Goal: Task Accomplishment & Management: Complete application form

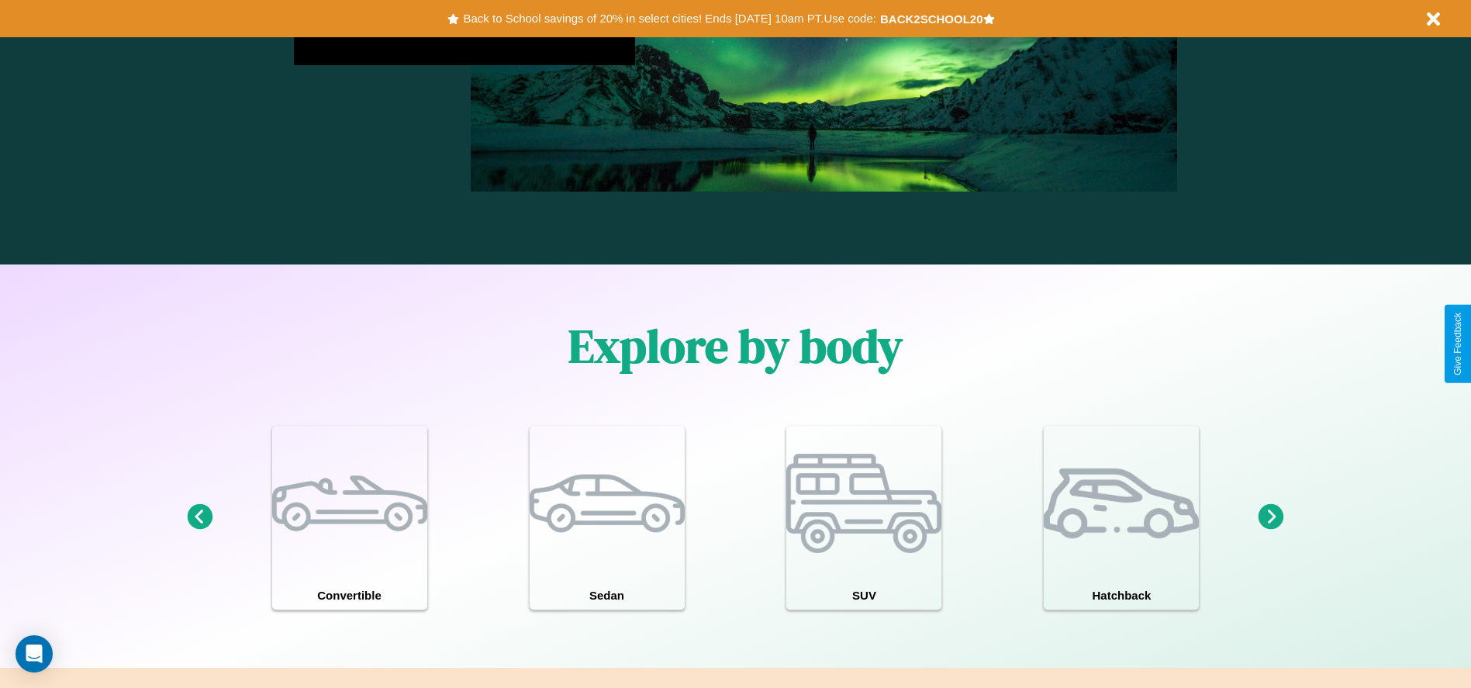
scroll to position [1353, 0]
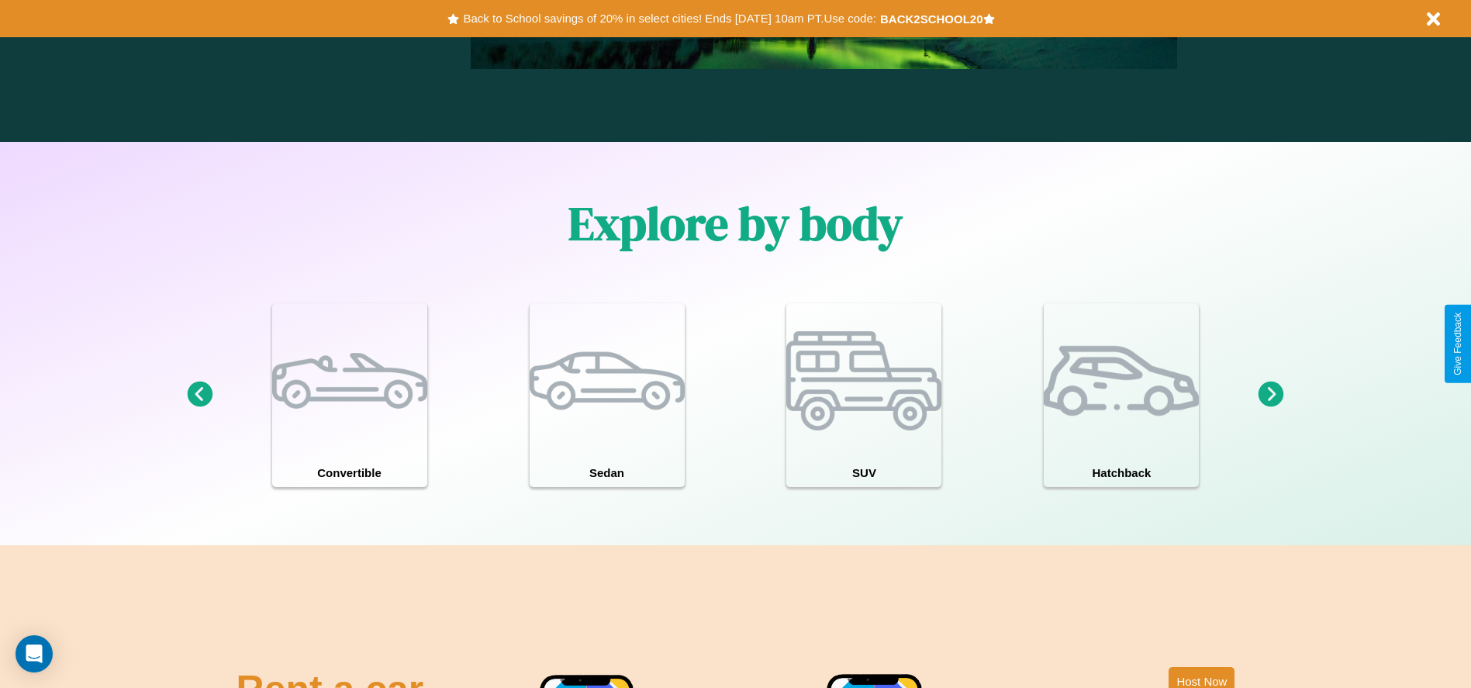
click at [1271, 395] on icon at bounding box center [1272, 395] width 26 height 26
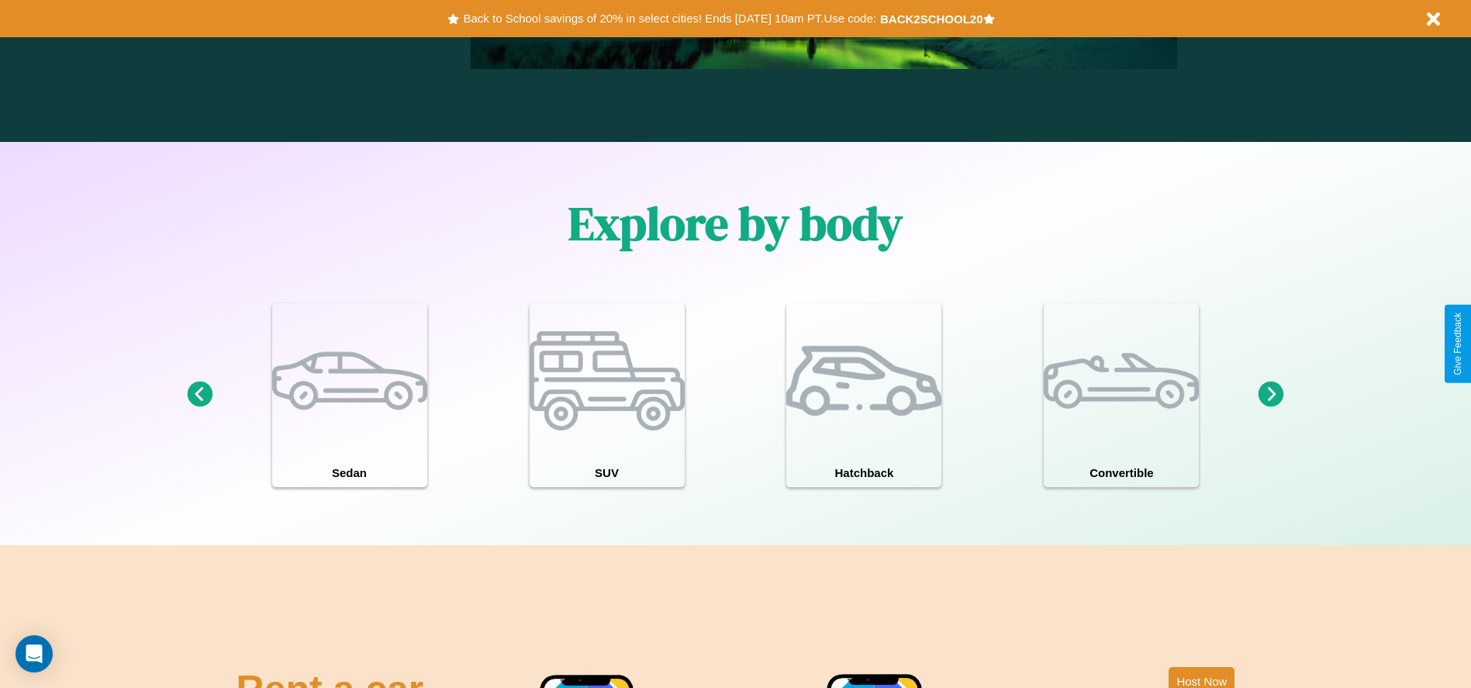
click at [199, 395] on icon at bounding box center [200, 395] width 26 height 26
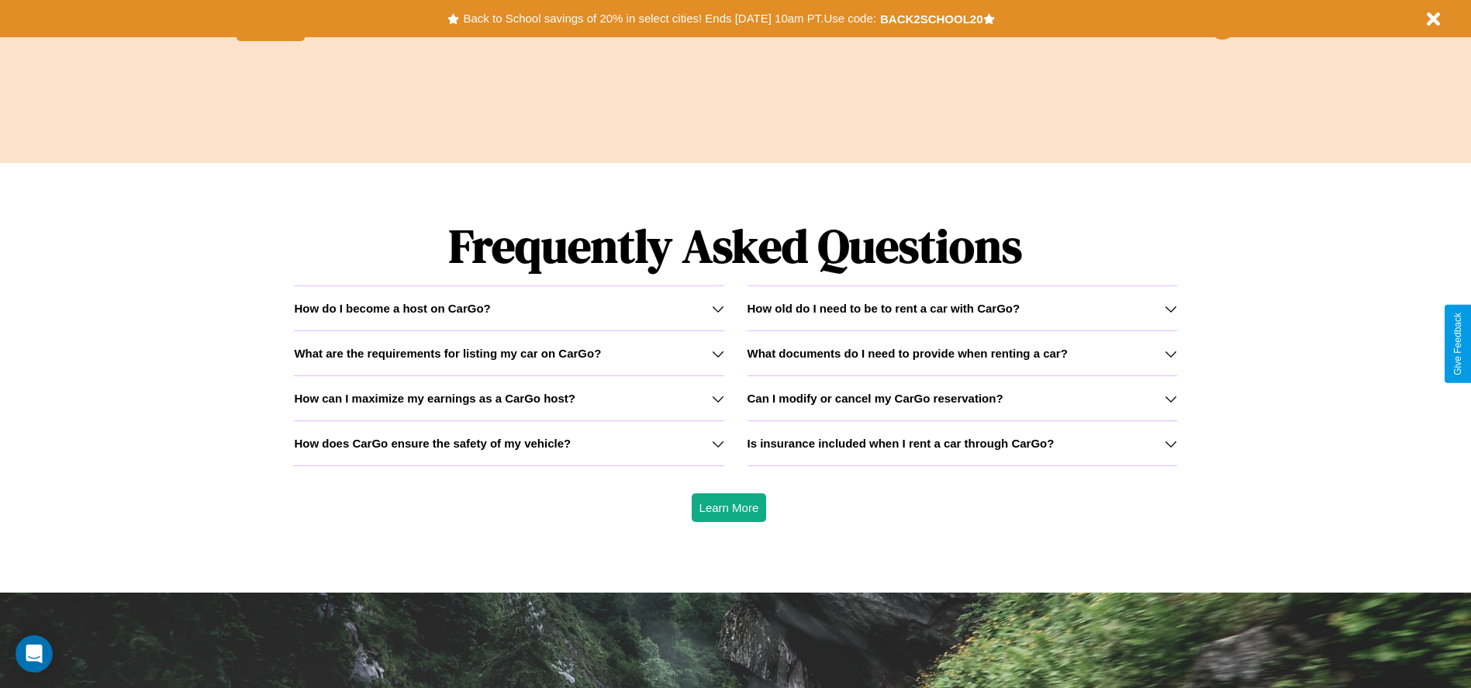
scroll to position [2225, 0]
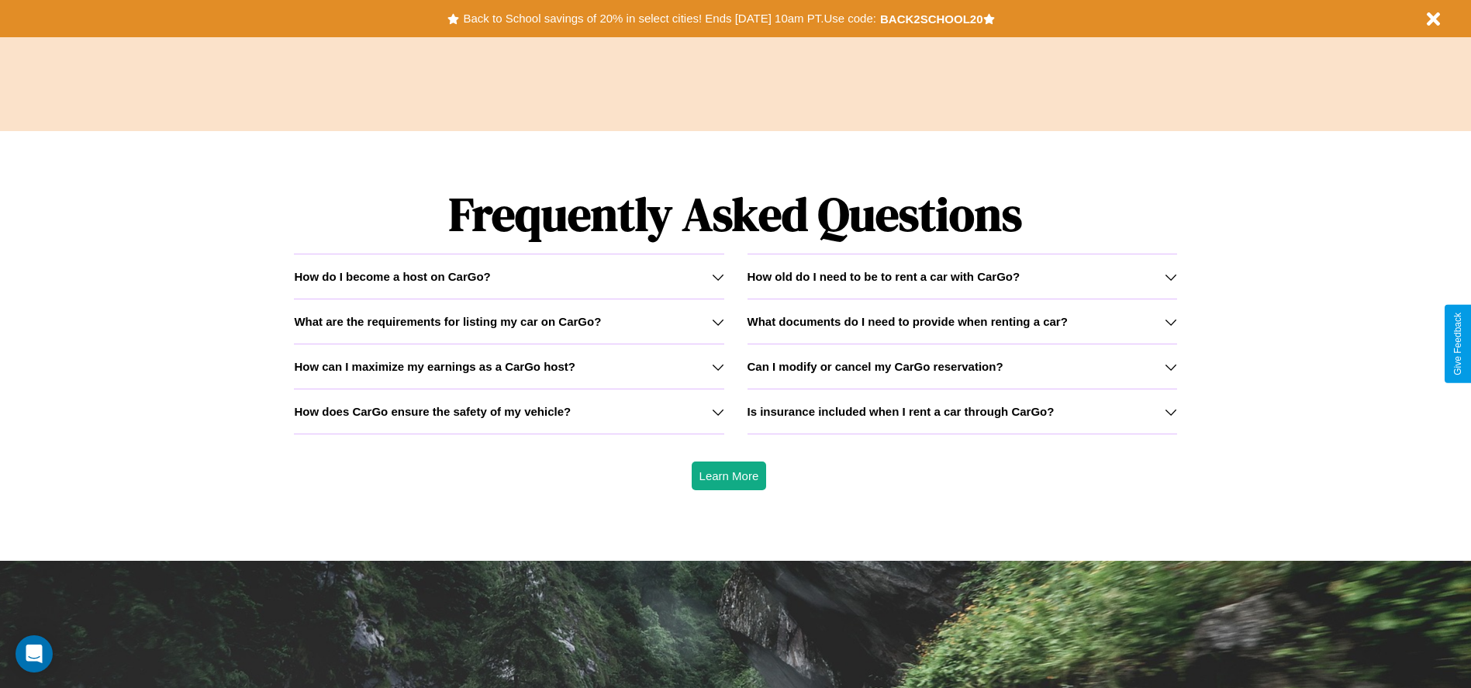
click at [1170, 366] on icon at bounding box center [1171, 367] width 12 height 12
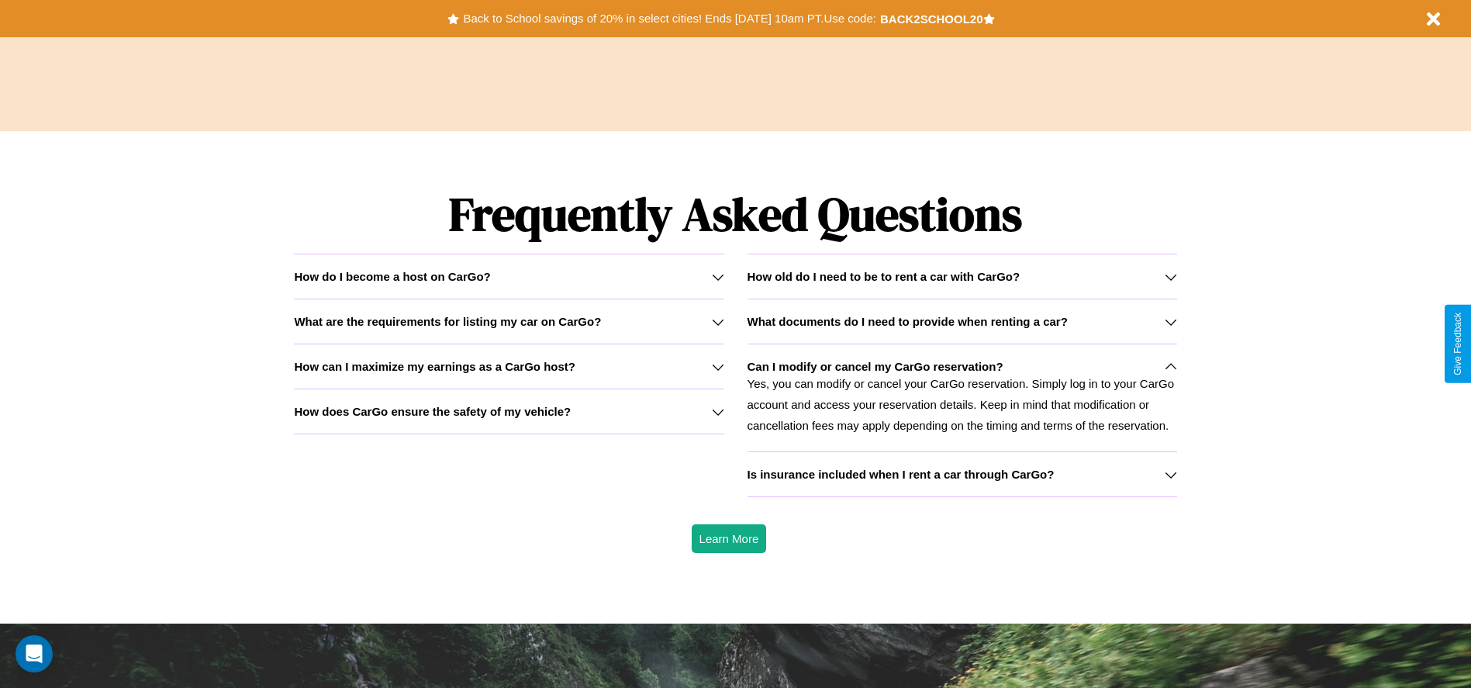
click at [962, 276] on h3 "How old do I need to be to rent a car with CarGo?" at bounding box center [884, 276] width 273 height 13
click at [962, 321] on h3 "What documents do I need to provide when renting a car?" at bounding box center [908, 321] width 320 height 13
click at [509, 366] on h3 "How can I maximize my earnings as a CarGo host?" at bounding box center [434, 366] width 281 height 13
click at [962, 321] on h3 "What documents do I need to provide when renting a car?" at bounding box center [908, 321] width 320 height 13
click at [1170, 321] on icon at bounding box center [1171, 322] width 12 height 12
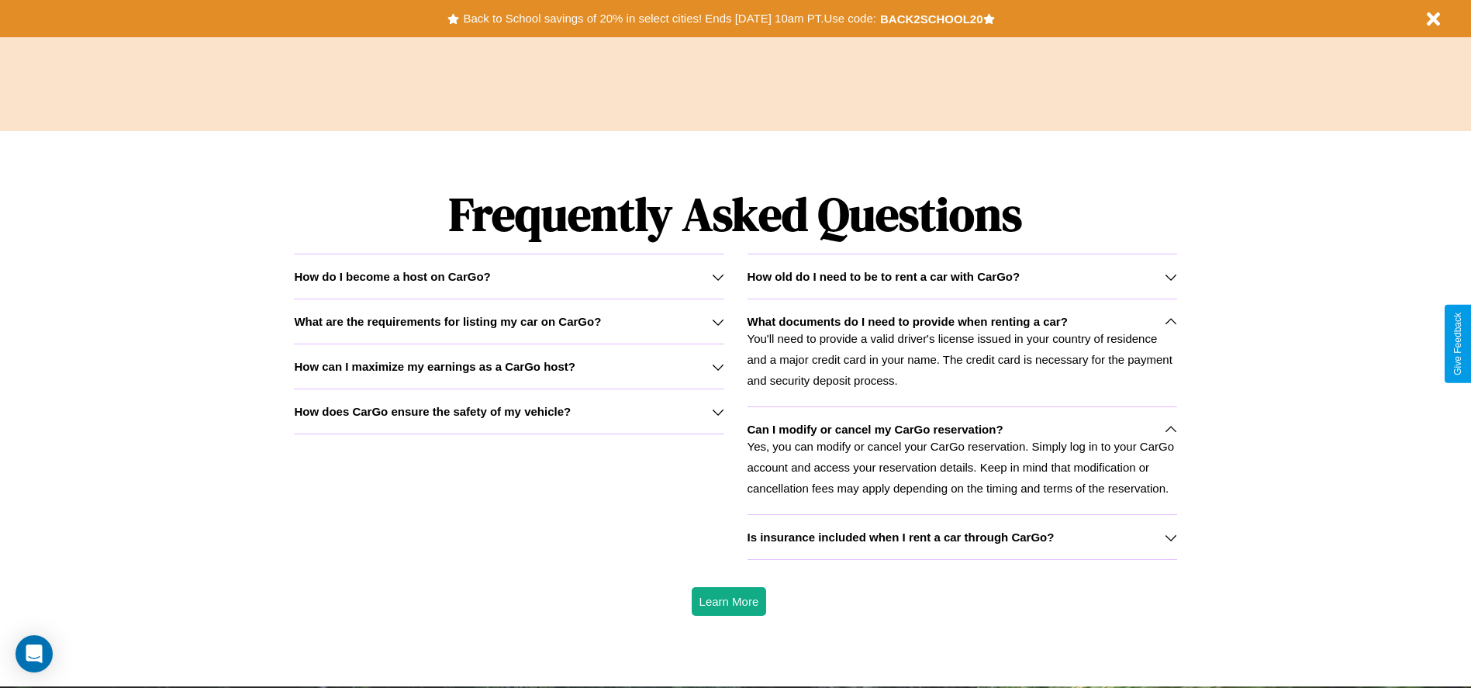
click at [717, 411] on icon at bounding box center [718, 412] width 12 height 12
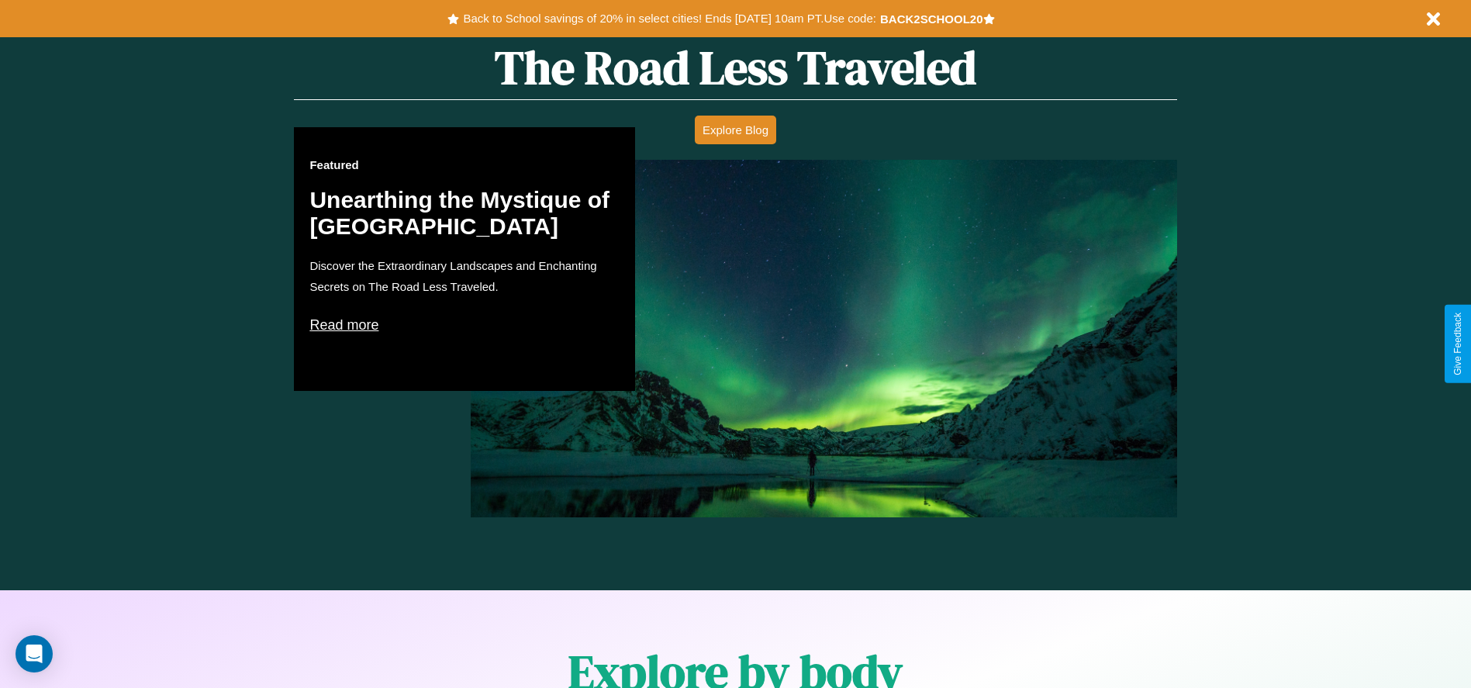
scroll to position [886, 0]
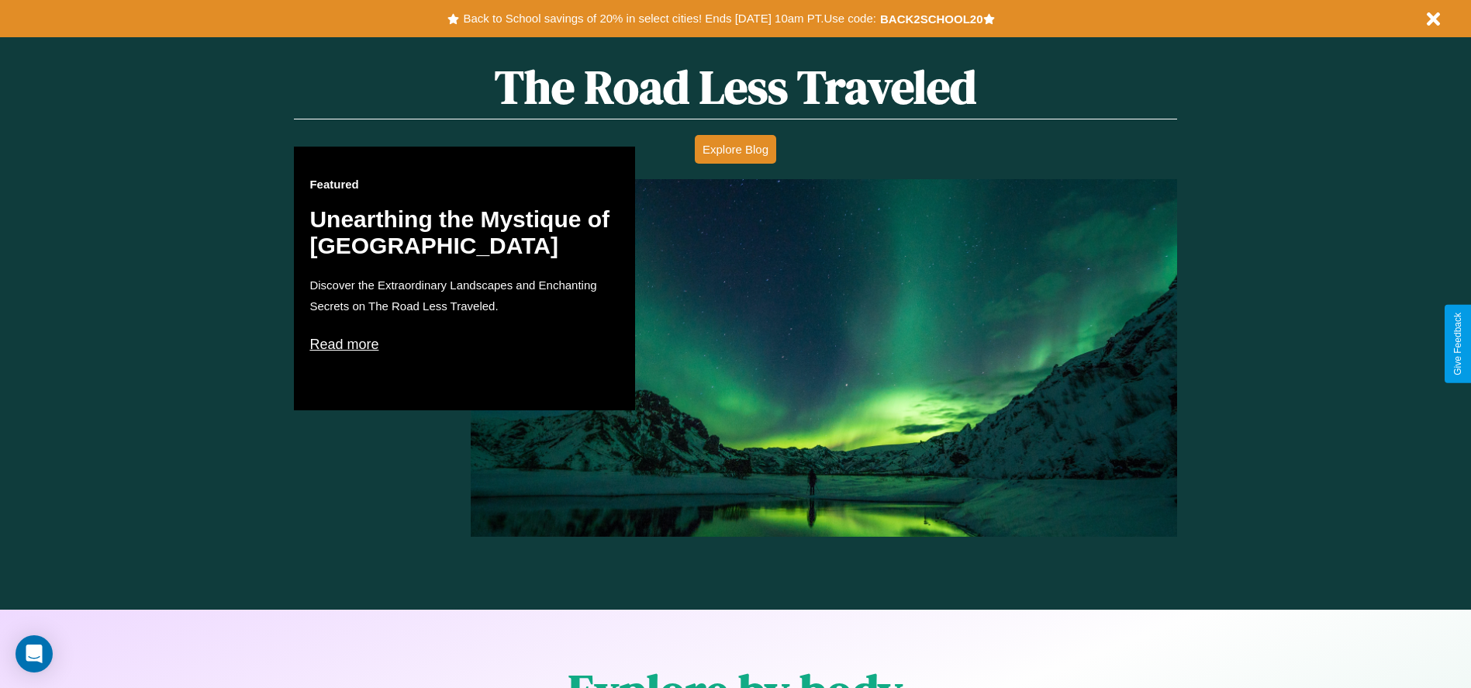
click at [464, 344] on p "Read more" at bounding box center [464, 344] width 310 height 25
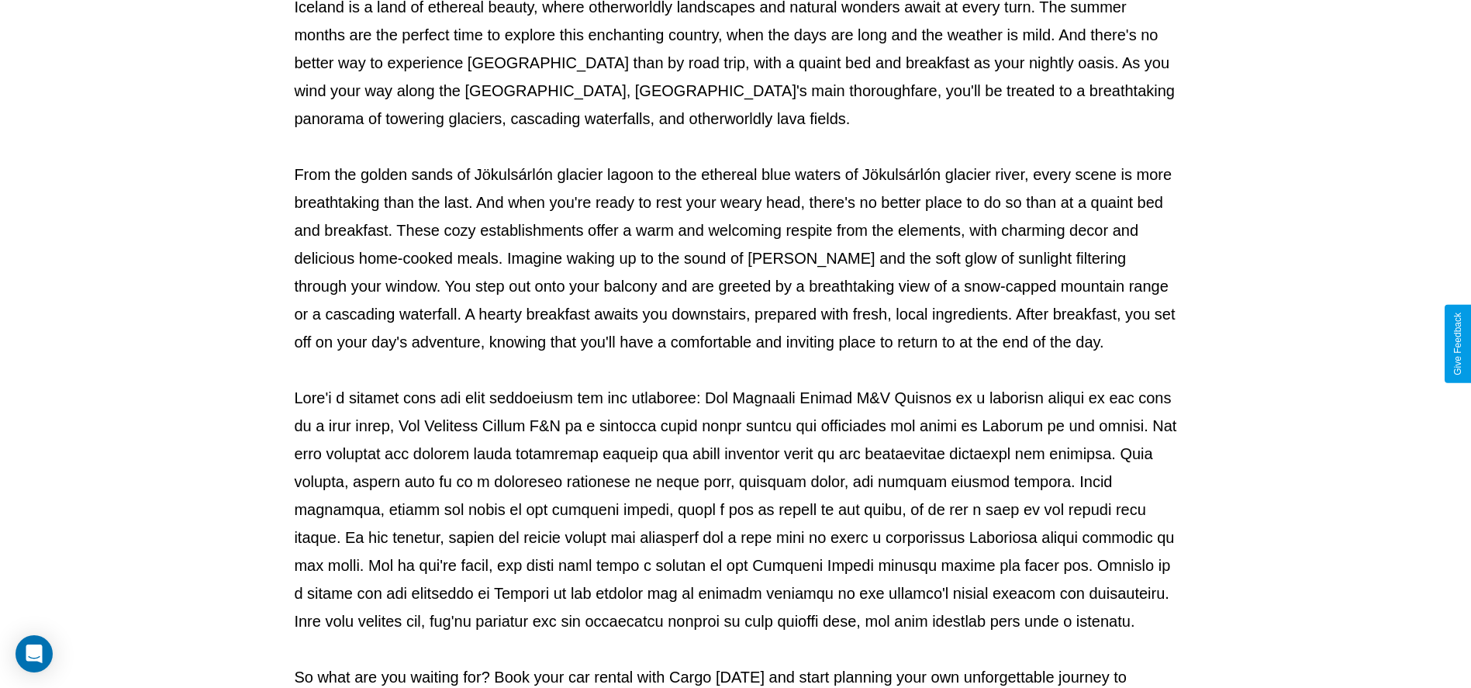
scroll to position [514, 0]
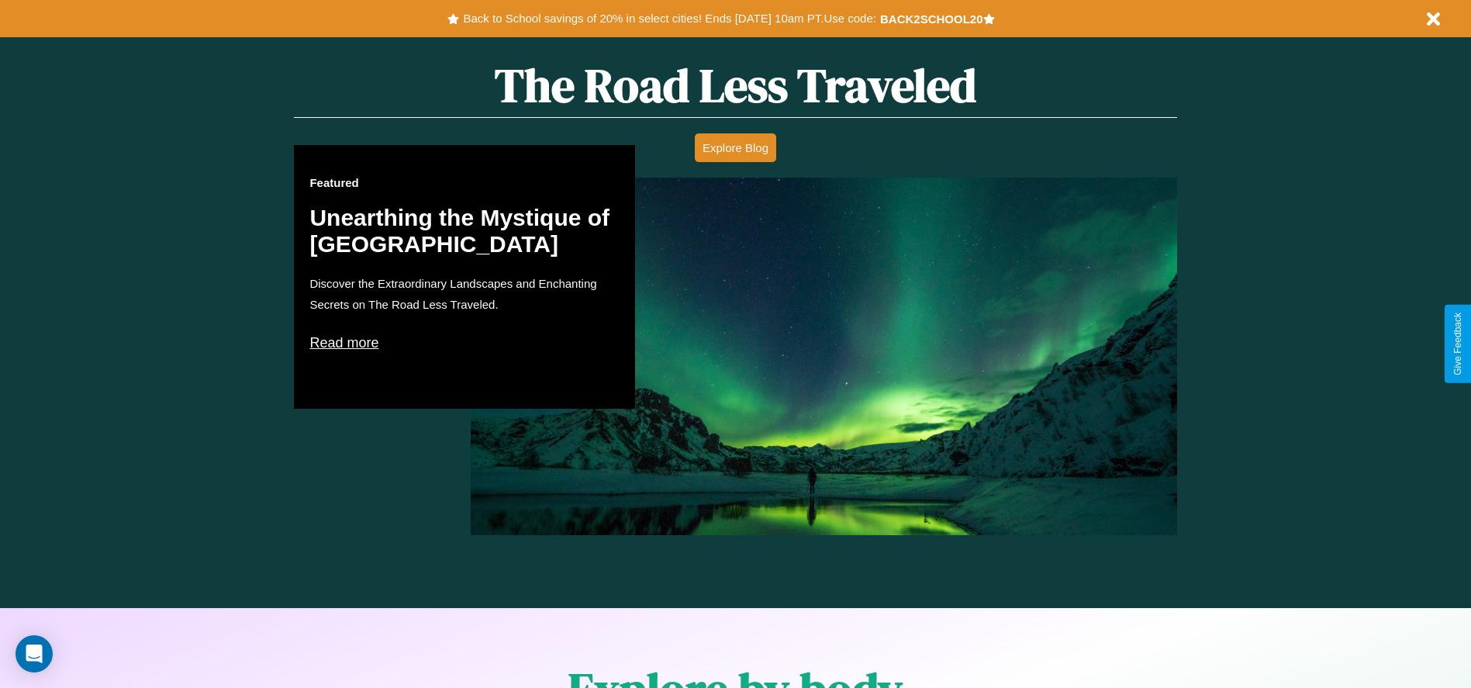
scroll to position [1690, 0]
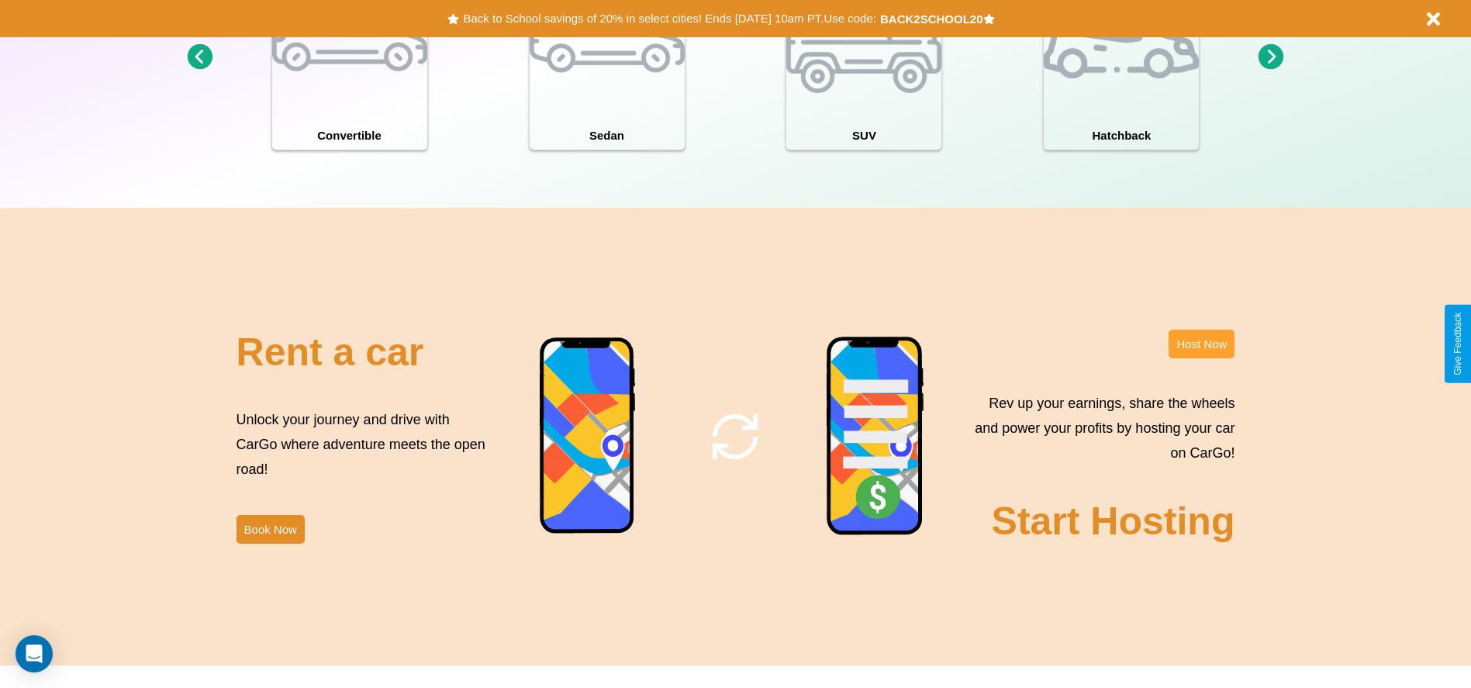
click at [1201, 344] on button "Host Now" at bounding box center [1202, 344] width 66 height 29
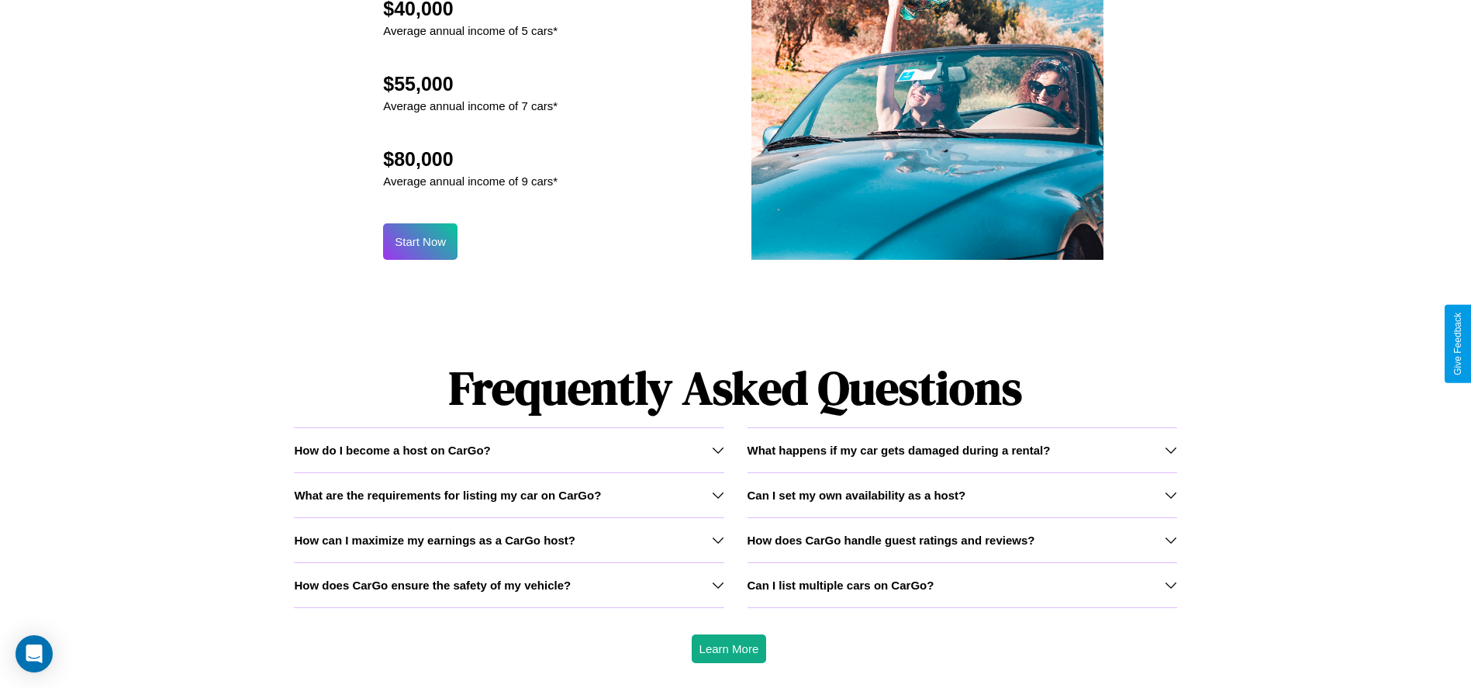
scroll to position [1666, 0]
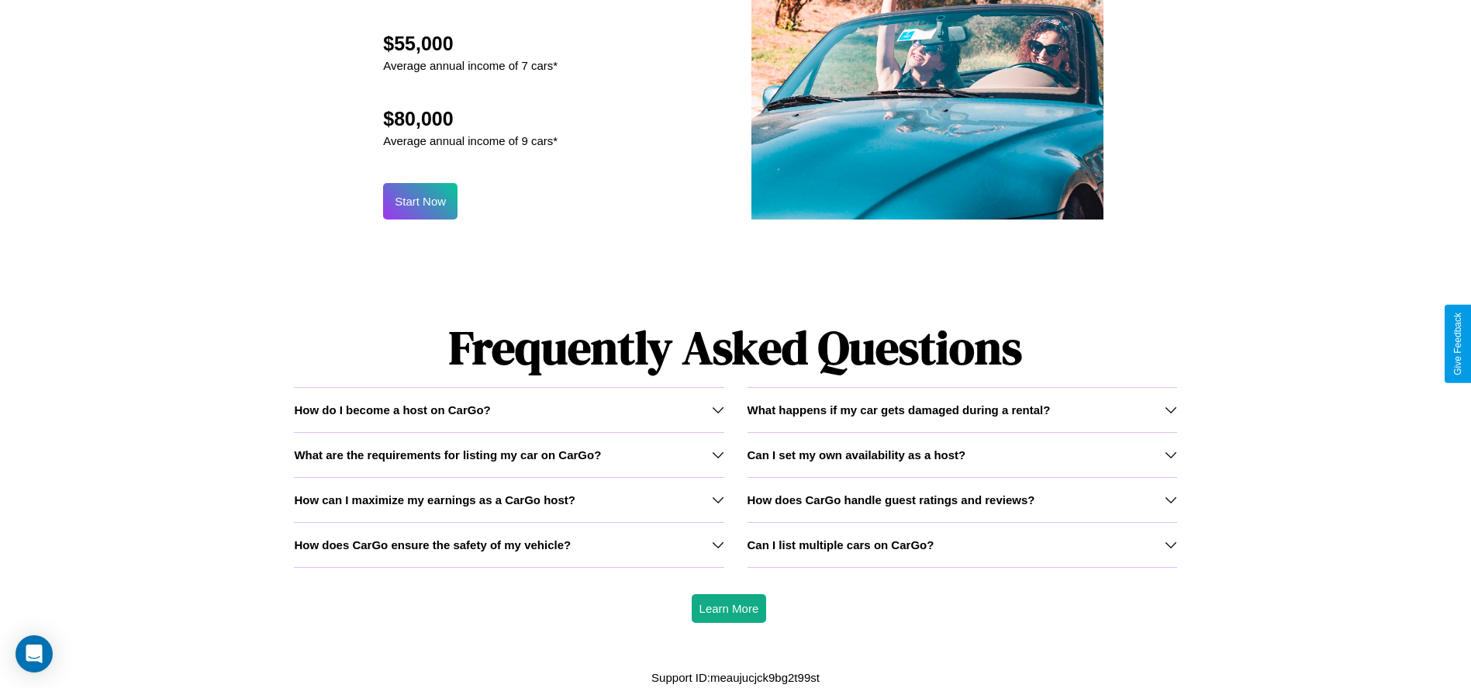
click at [1170, 409] on icon at bounding box center [1171, 409] width 12 height 12
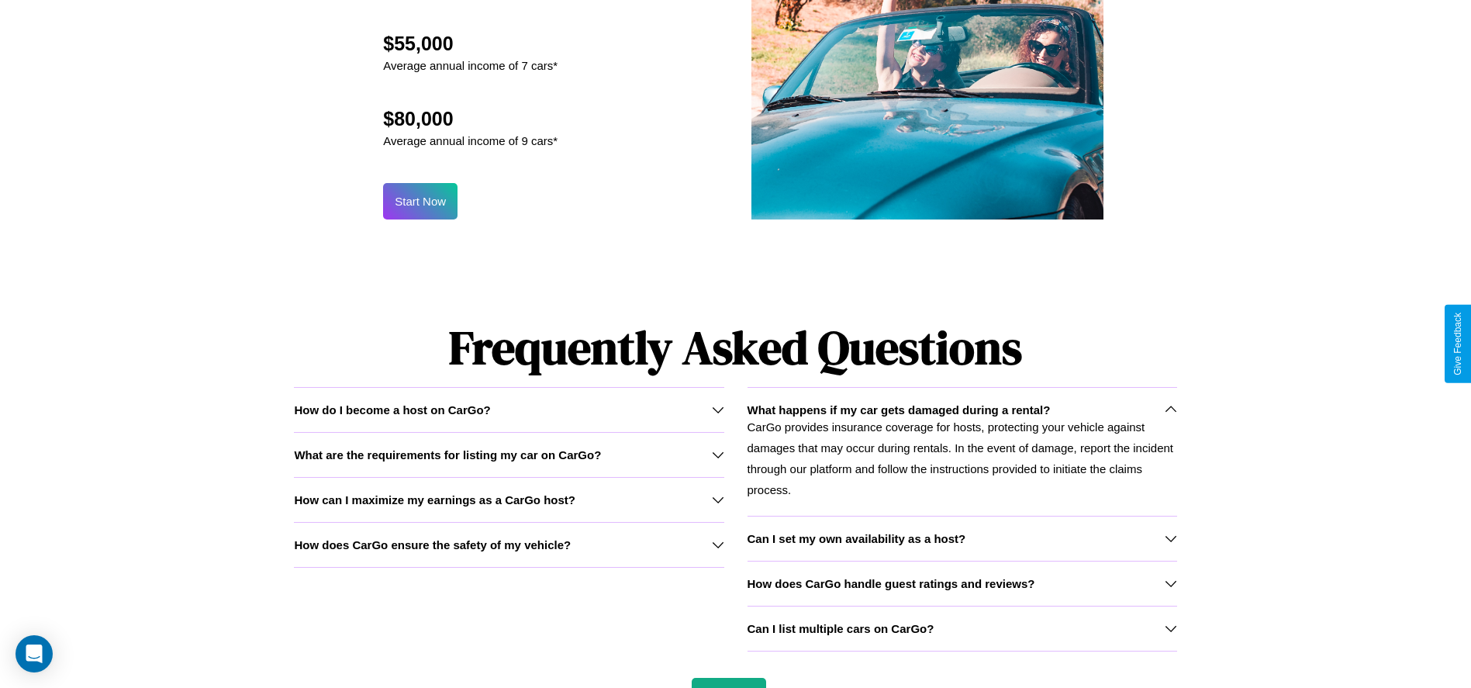
click at [962, 628] on div "Can I list multiple cars on CarGo?" at bounding box center [963, 628] width 430 height 13
click at [509, 454] on h3 "What are the requirements for listing my car on CarGo?" at bounding box center [447, 454] width 307 height 13
click at [717, 499] on icon at bounding box center [718, 499] width 12 height 12
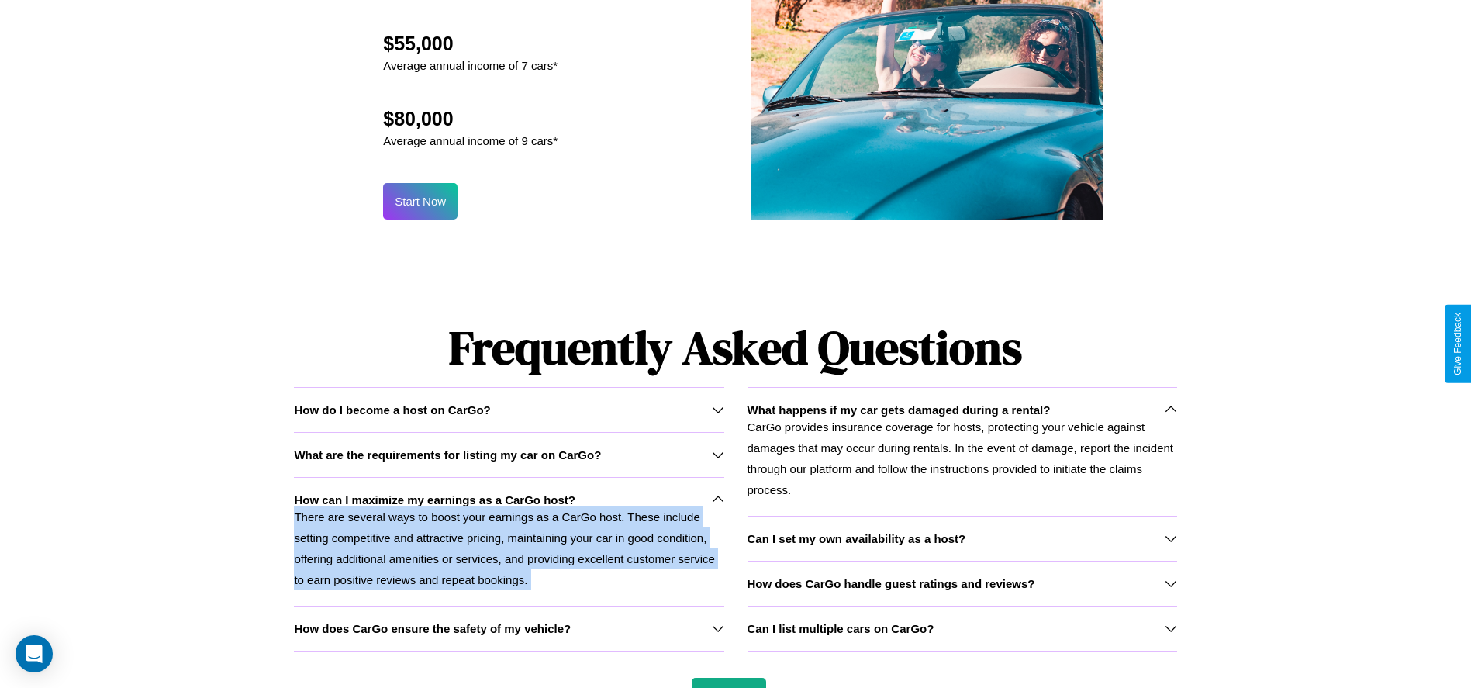
click at [509, 540] on p "There are several ways to boost your earnings as a CarGo host. These include se…" at bounding box center [509, 548] width 430 height 84
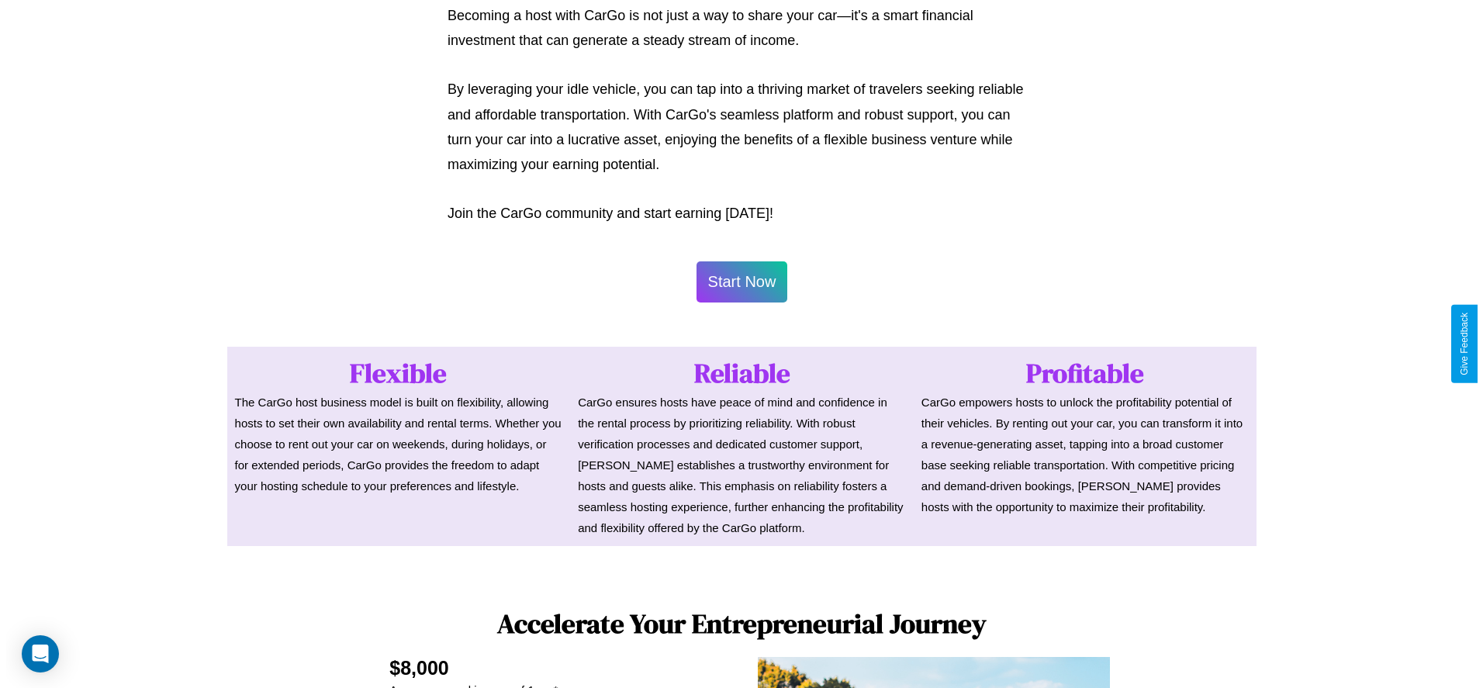
scroll to position [754, 0]
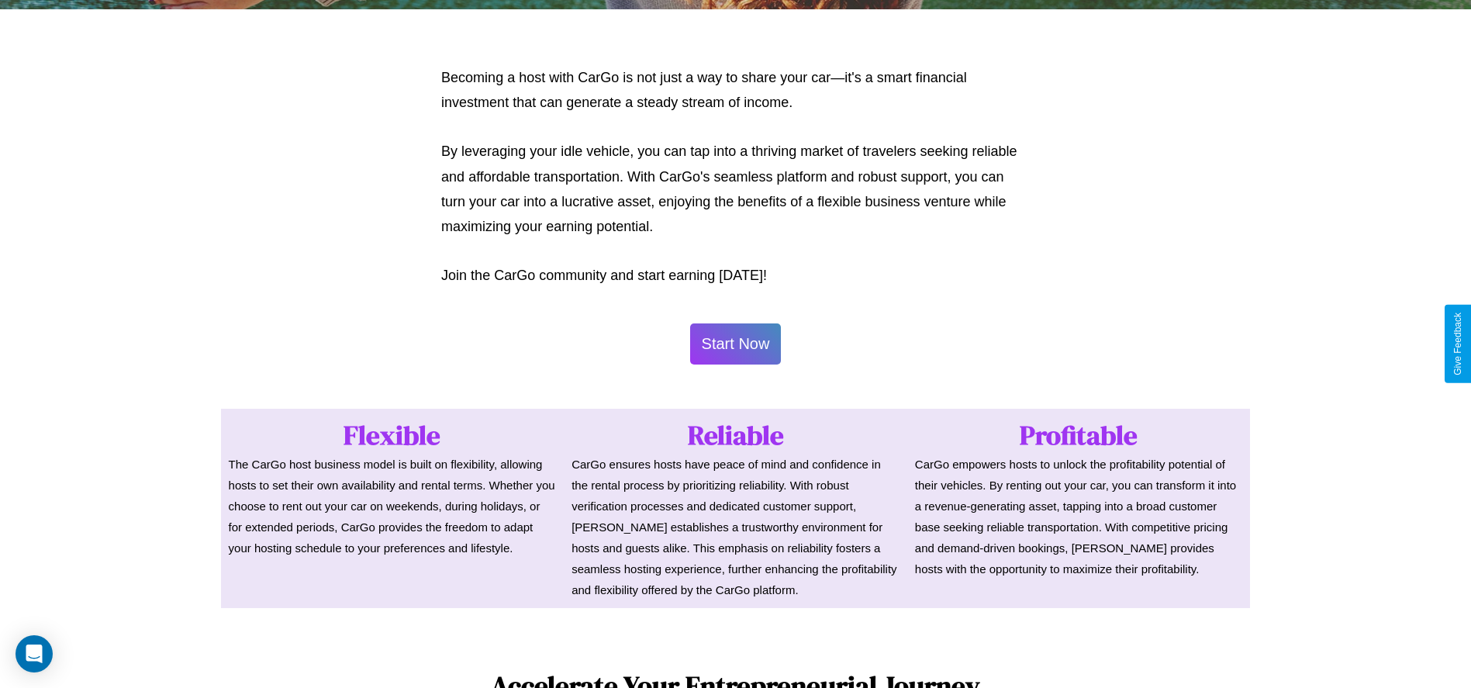
click at [735, 344] on button "Start Now" at bounding box center [736, 343] width 92 height 41
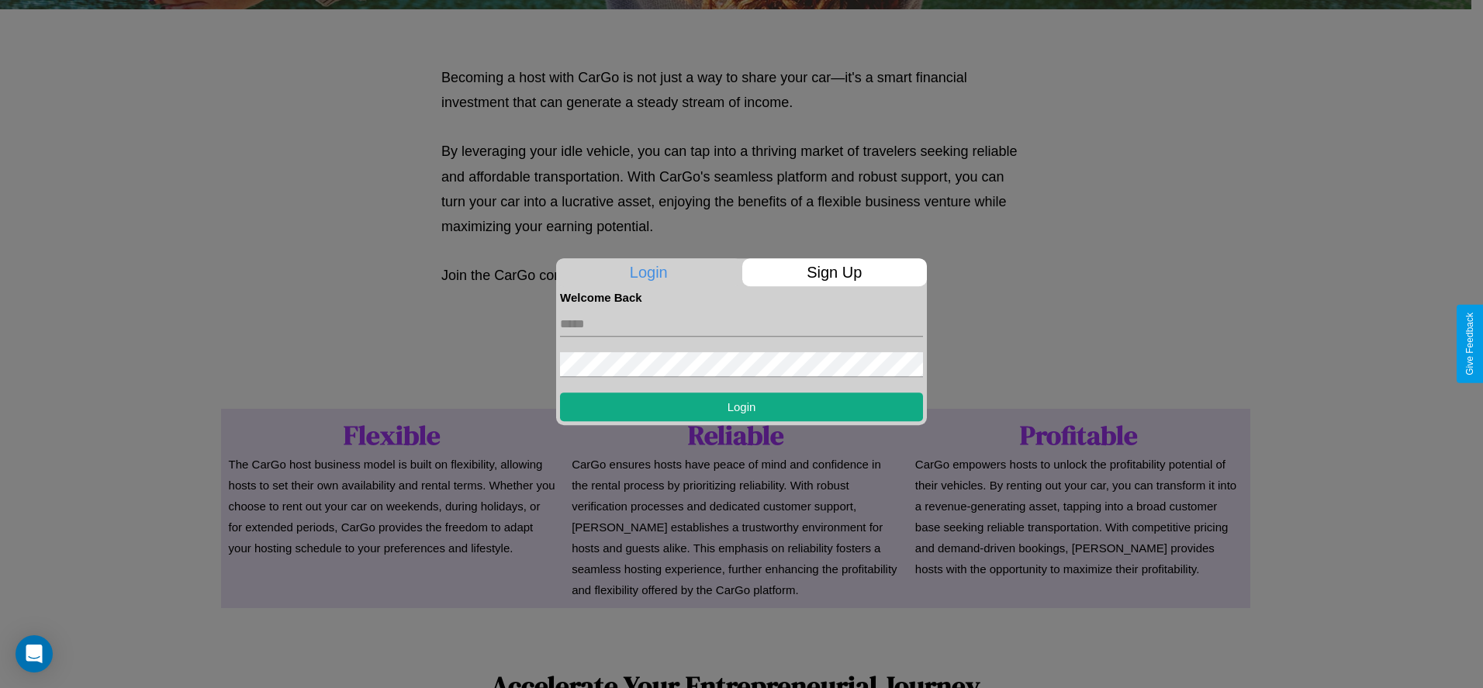
click at [834, 272] on p "Sign Up" at bounding box center [834, 272] width 185 height 28
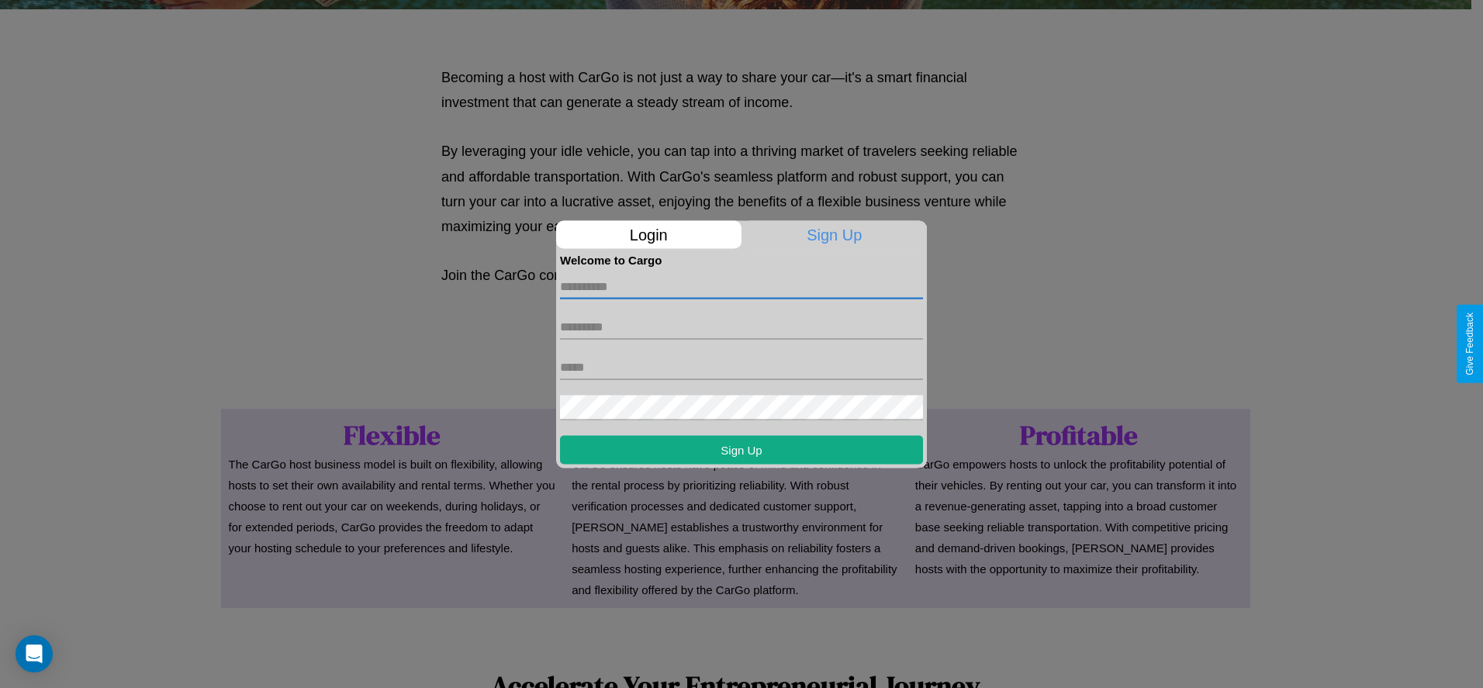
click at [741, 286] on input "text" at bounding box center [741, 286] width 363 height 25
type input "*******"
click at [741, 326] on input "text" at bounding box center [741, 326] width 363 height 25
type input "******"
click at [741, 367] on input "text" at bounding box center [741, 366] width 363 height 25
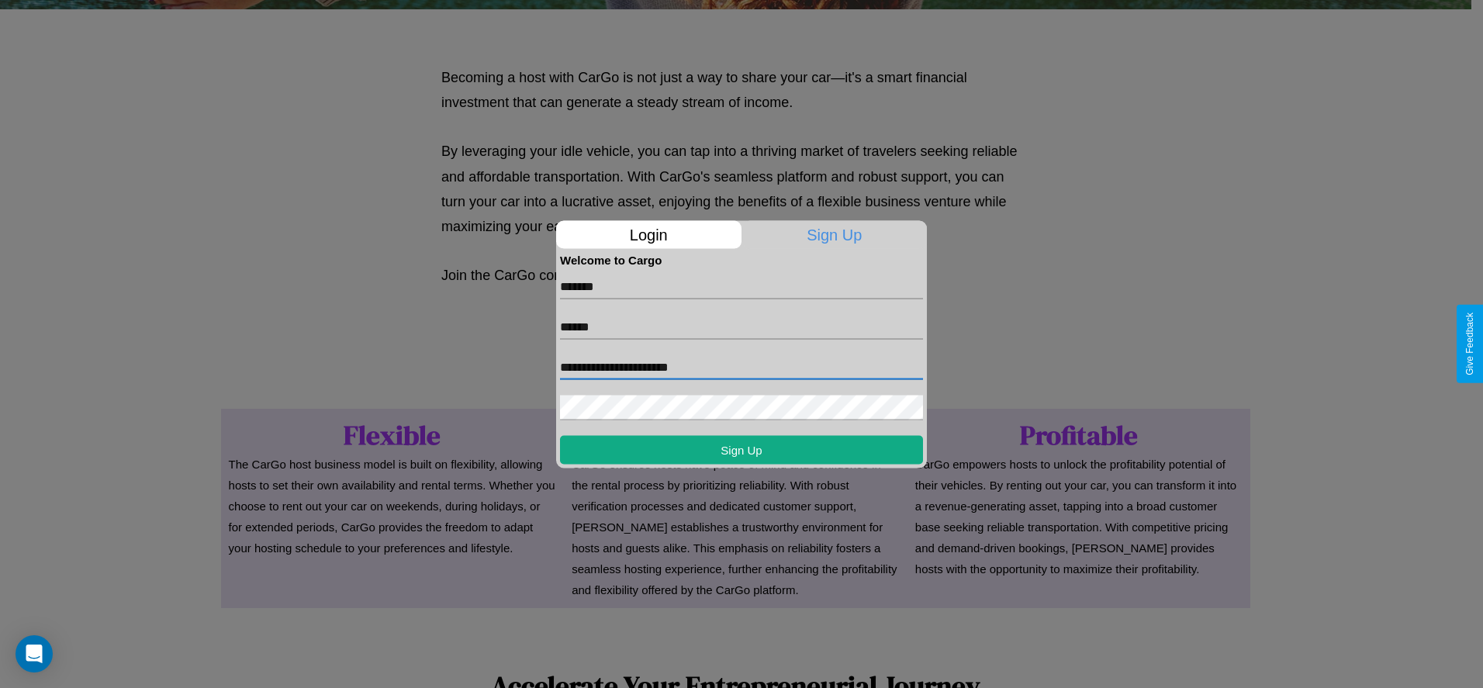
type input "**********"
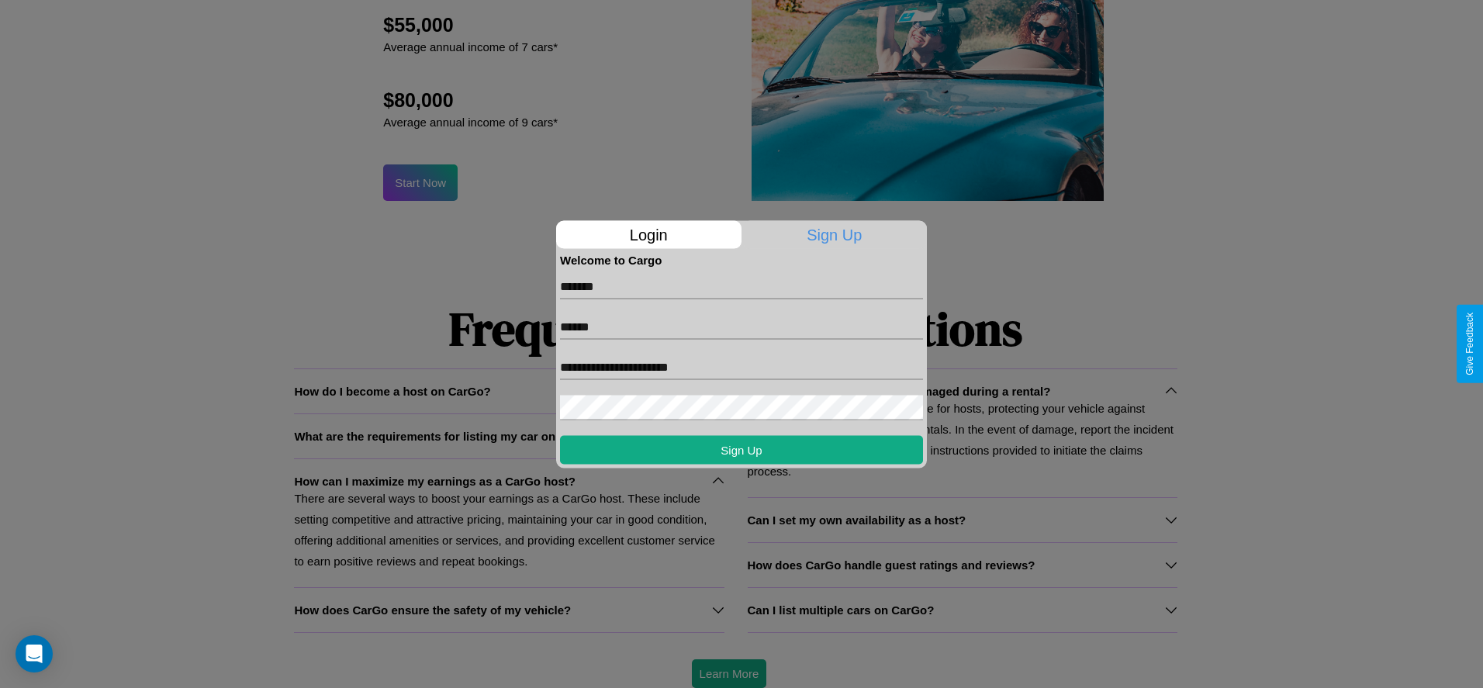
click at [728, 673] on div at bounding box center [741, 344] width 1483 height 688
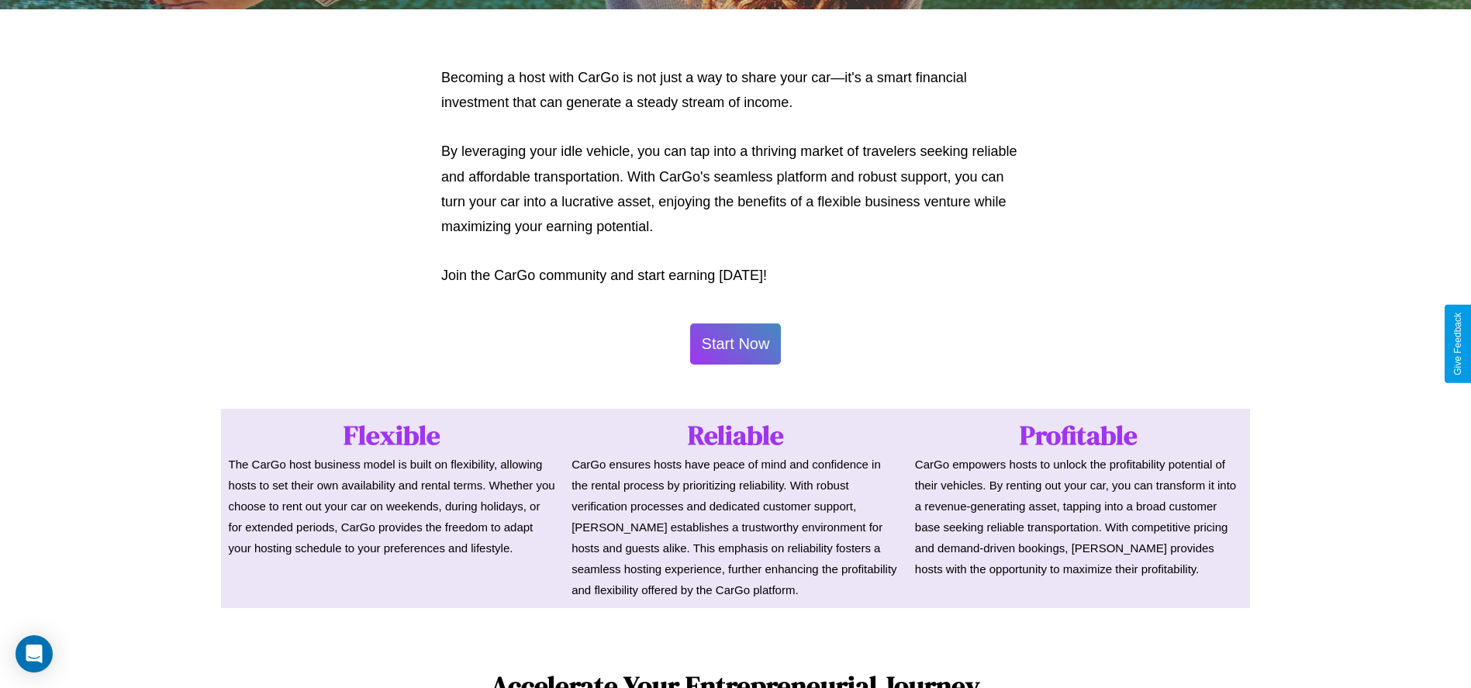
click at [735, 344] on button "Start Now" at bounding box center [736, 343] width 92 height 41
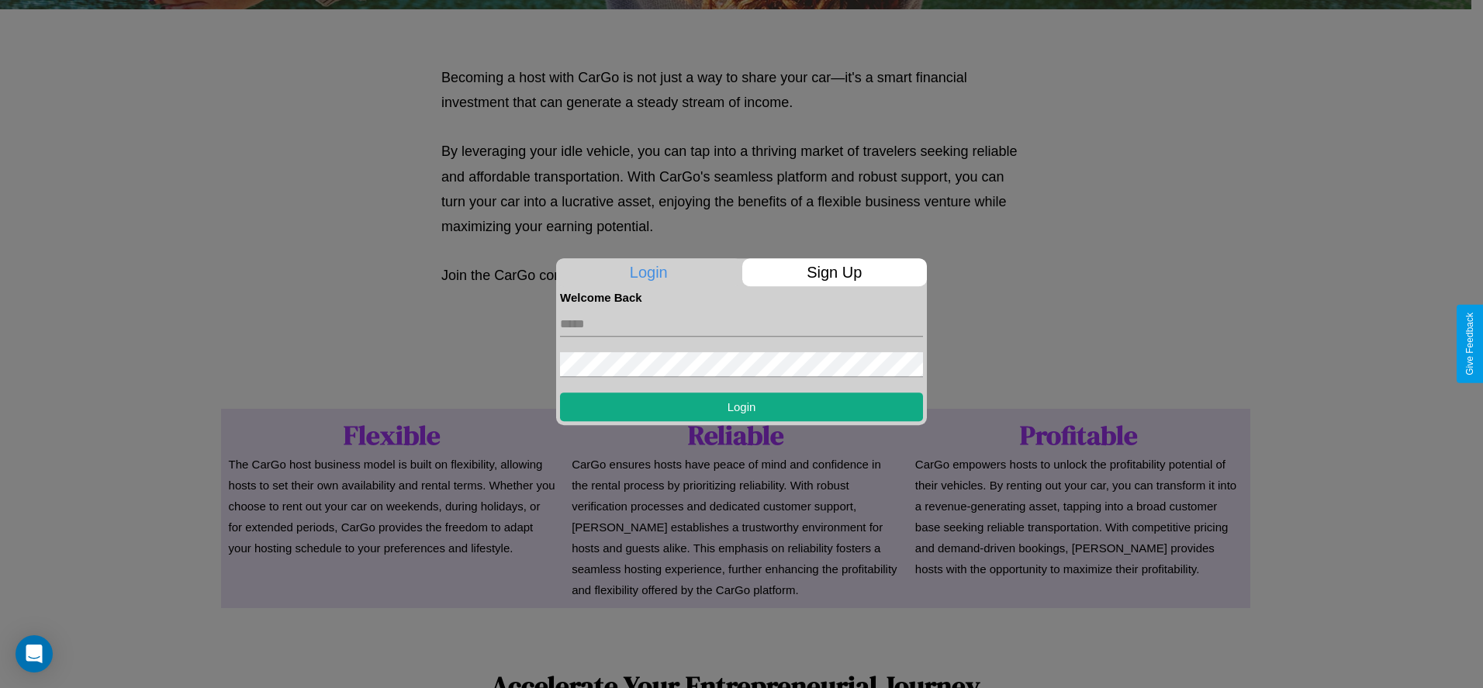
scroll to position [0, 0]
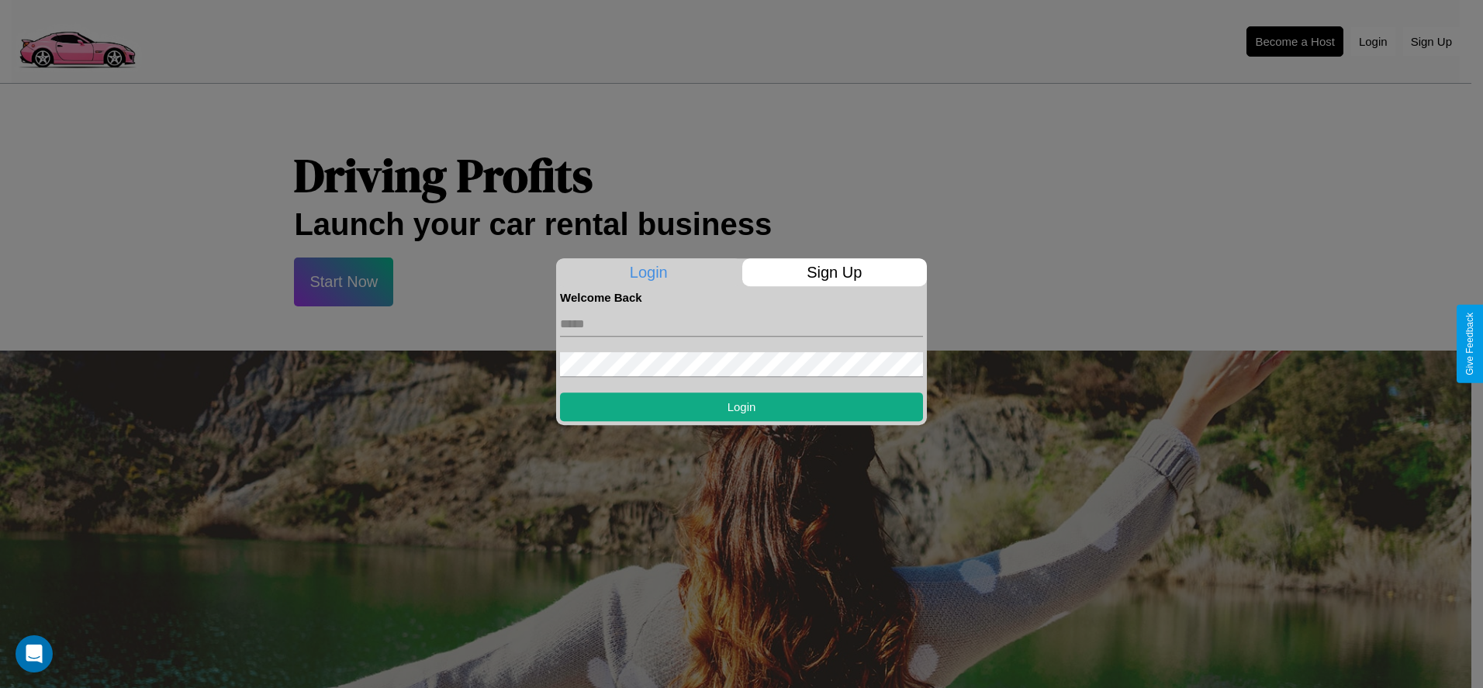
click at [1294, 41] on div at bounding box center [741, 344] width 1483 height 688
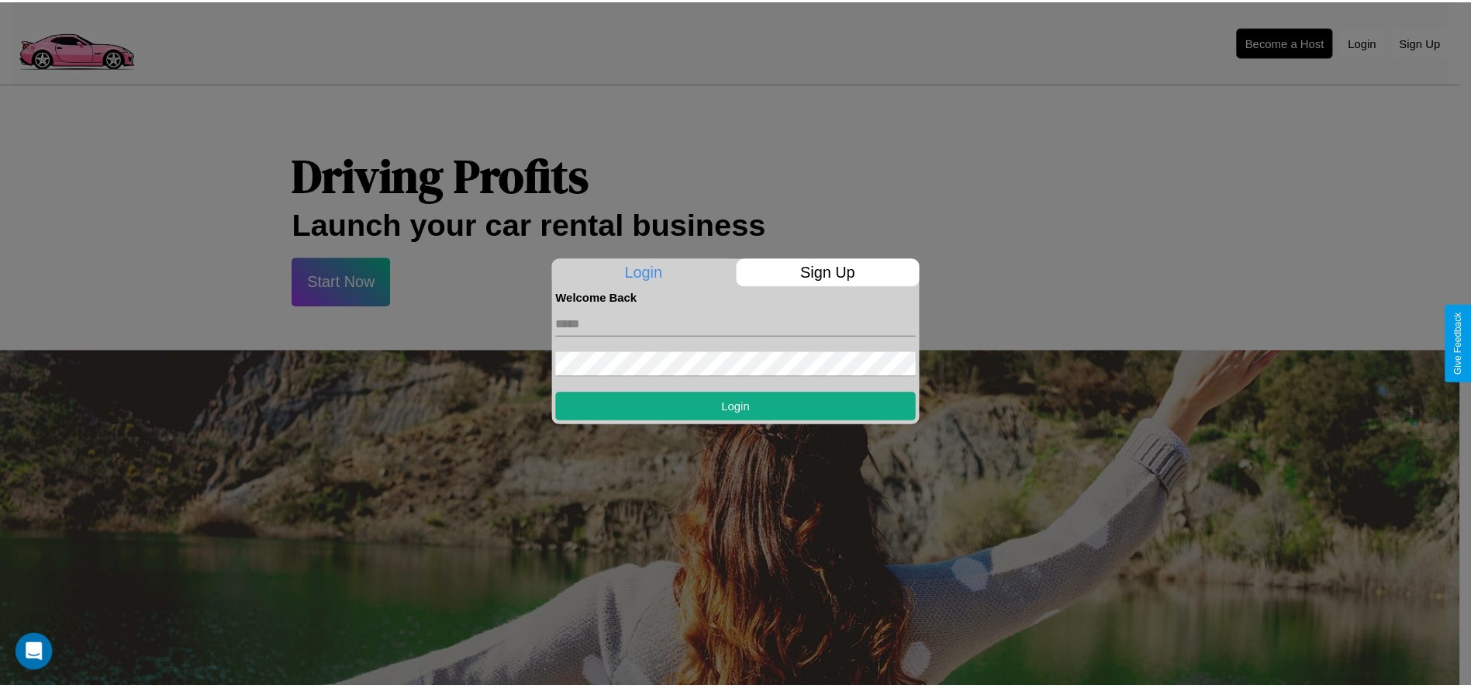
scroll to position [754, 0]
